Goal: Information Seeking & Learning: Learn about a topic

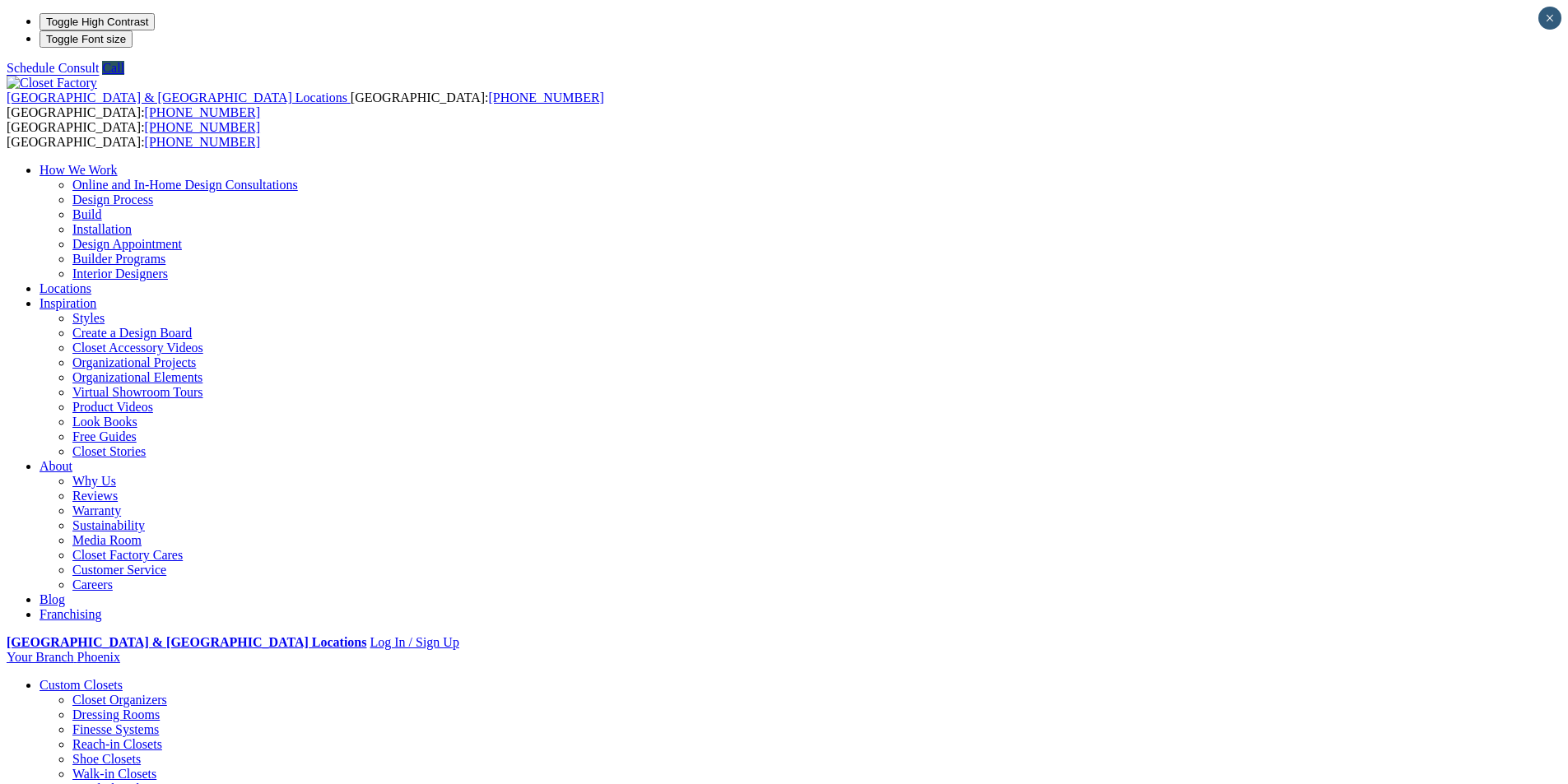
drag, startPoint x: 1143, startPoint y: 255, endPoint x: 1146, endPoint y: 240, distance: 15.3
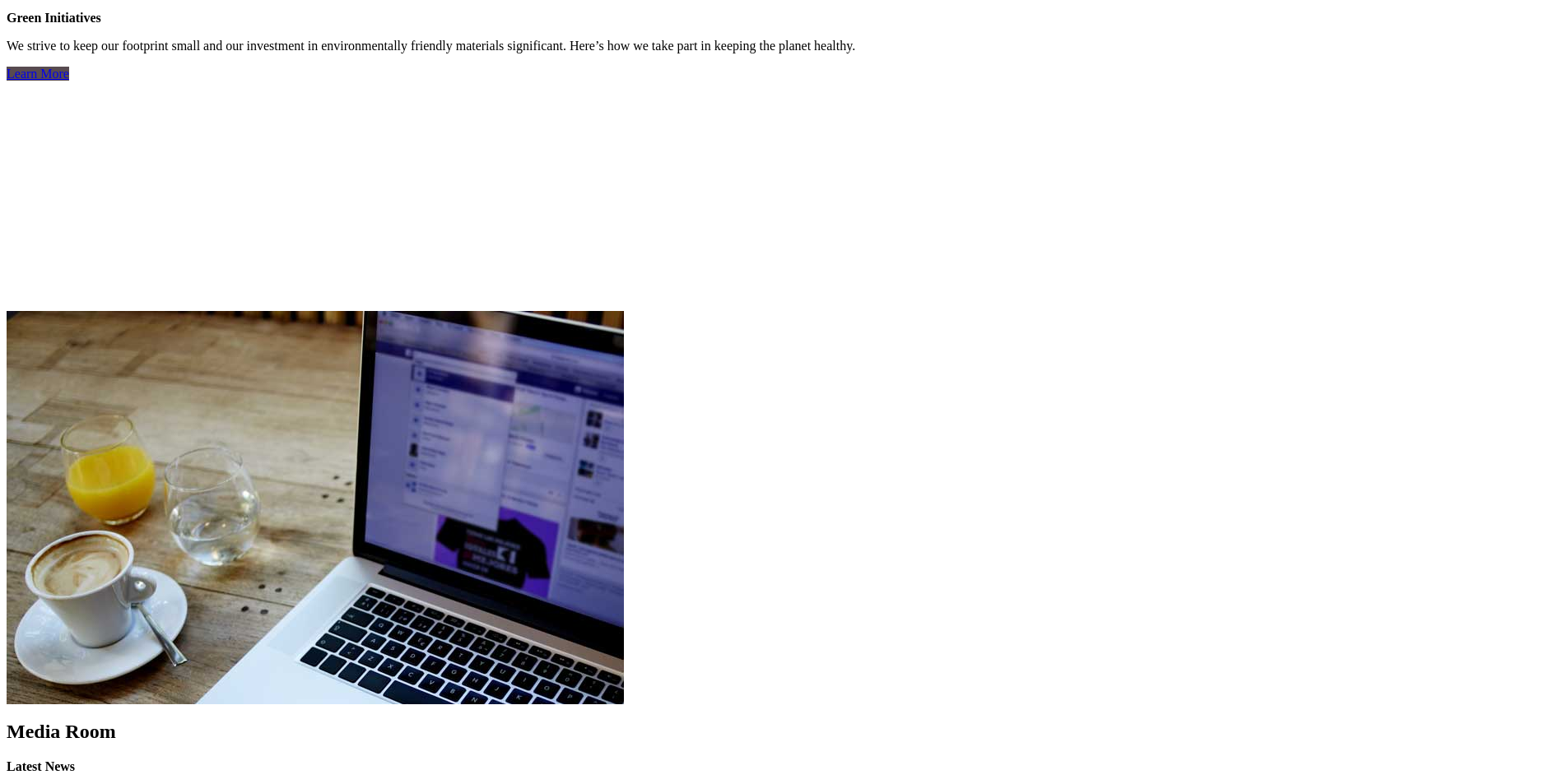
scroll to position [4517, 0]
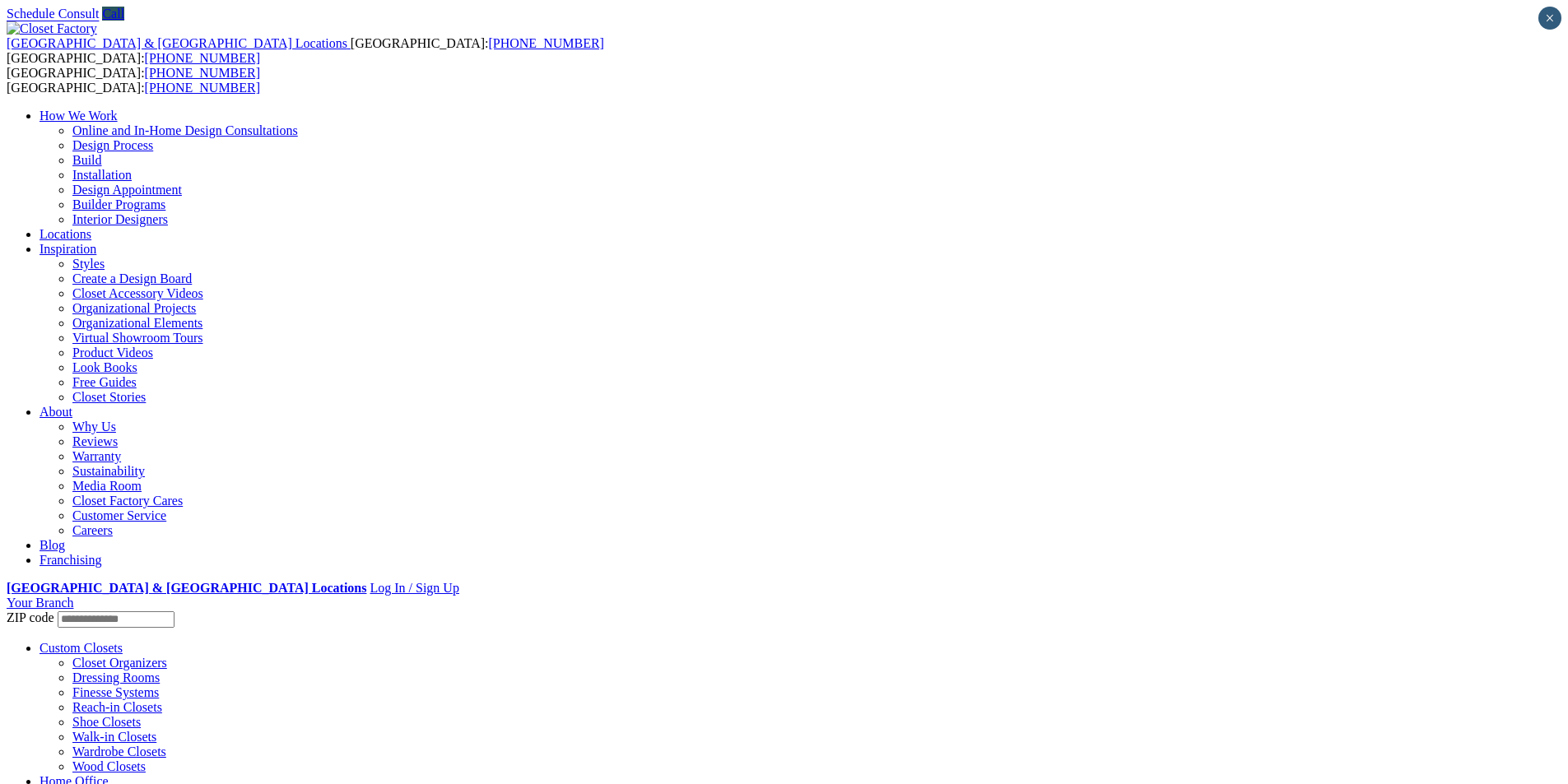
click at [72, 404] on link "About" at bounding box center [56, 411] width 33 height 14
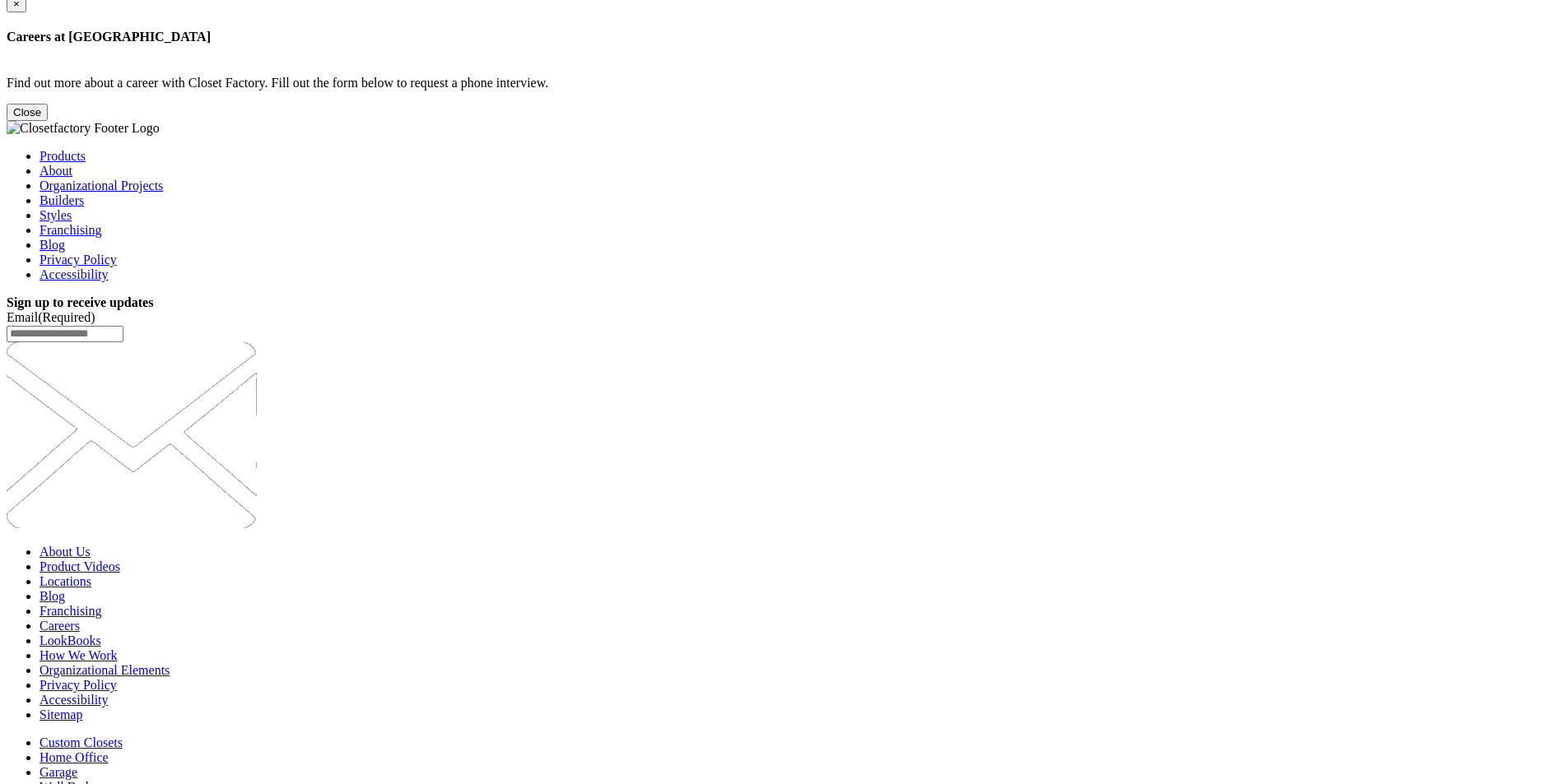
scroll to position [1630, 0]
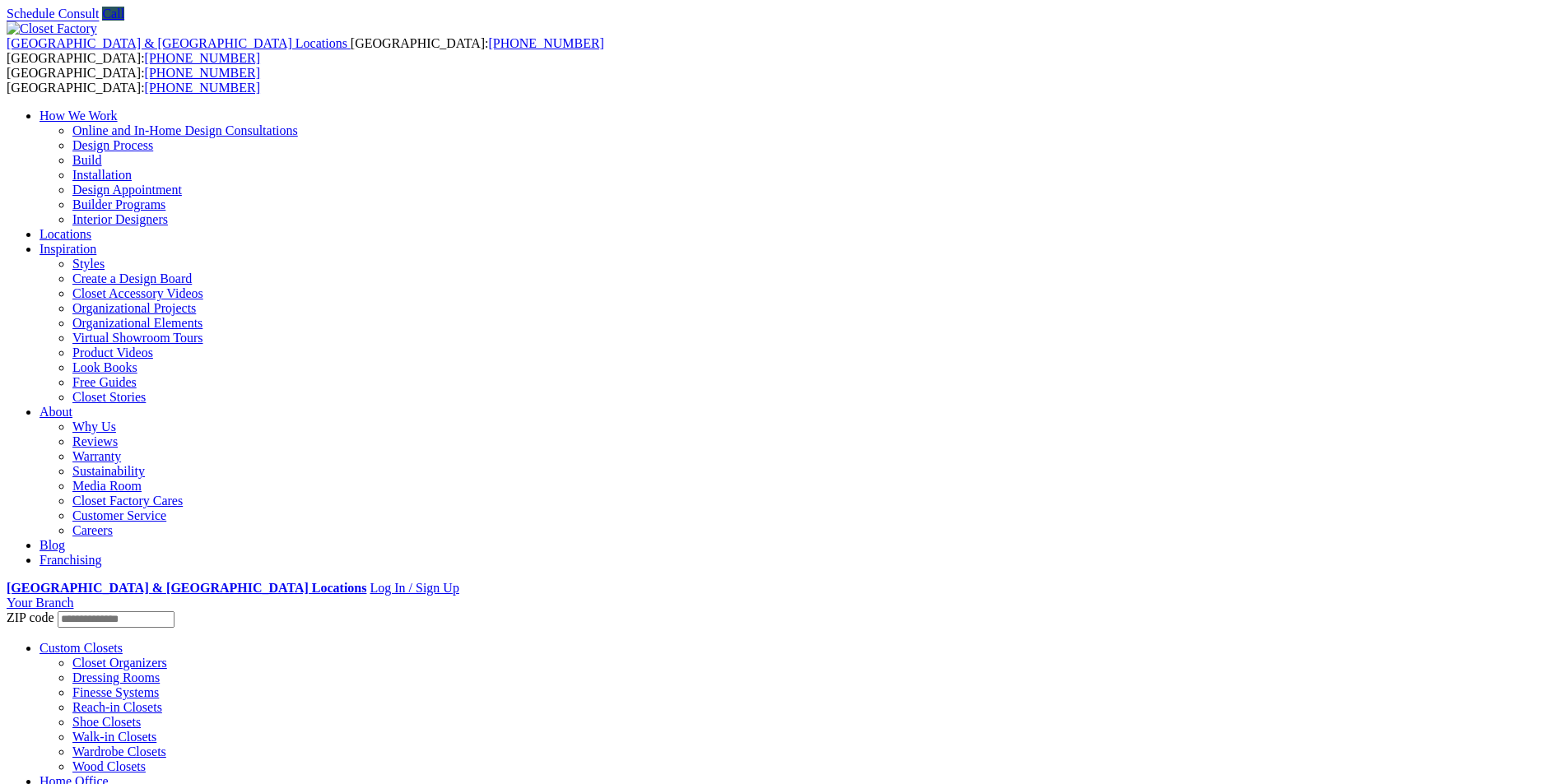
click at [72, 404] on link "About" at bounding box center [56, 411] width 33 height 14
